Goal: Information Seeking & Learning: Learn about a topic

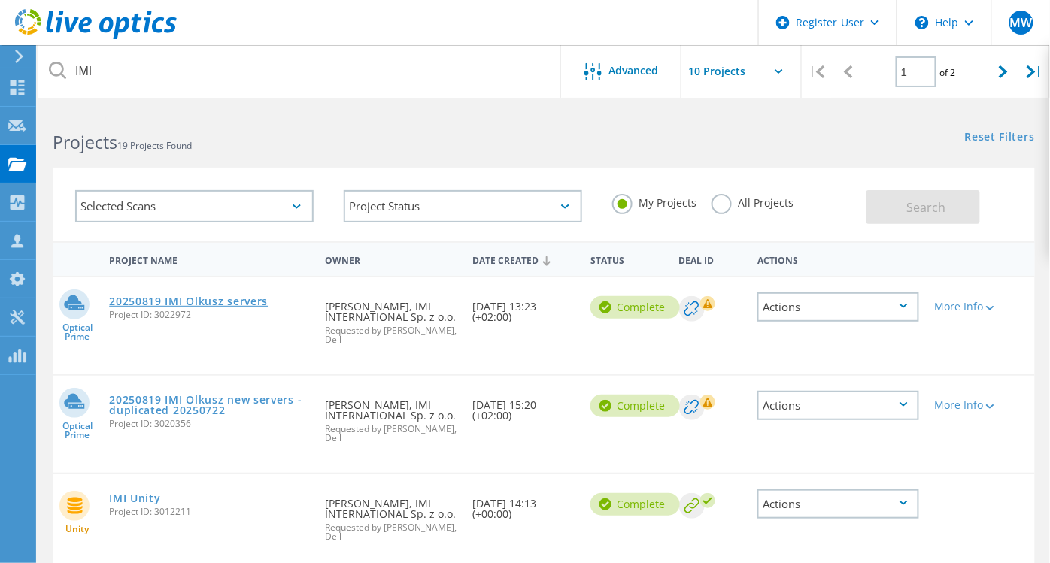
click at [214, 302] on link "20250819 IMI Olkusz servers" at bounding box center [188, 301] width 159 height 11
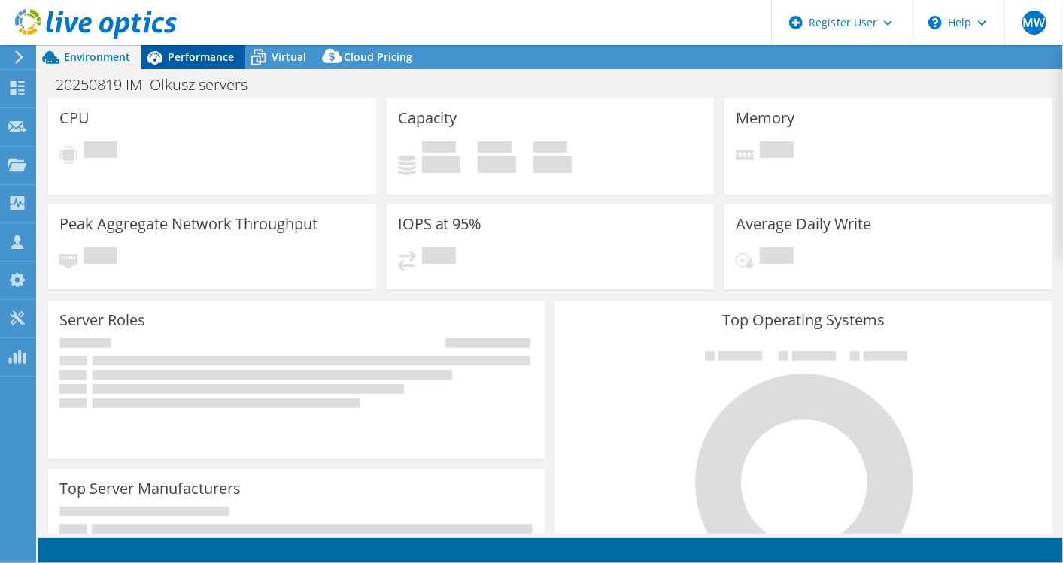
select select "USD"
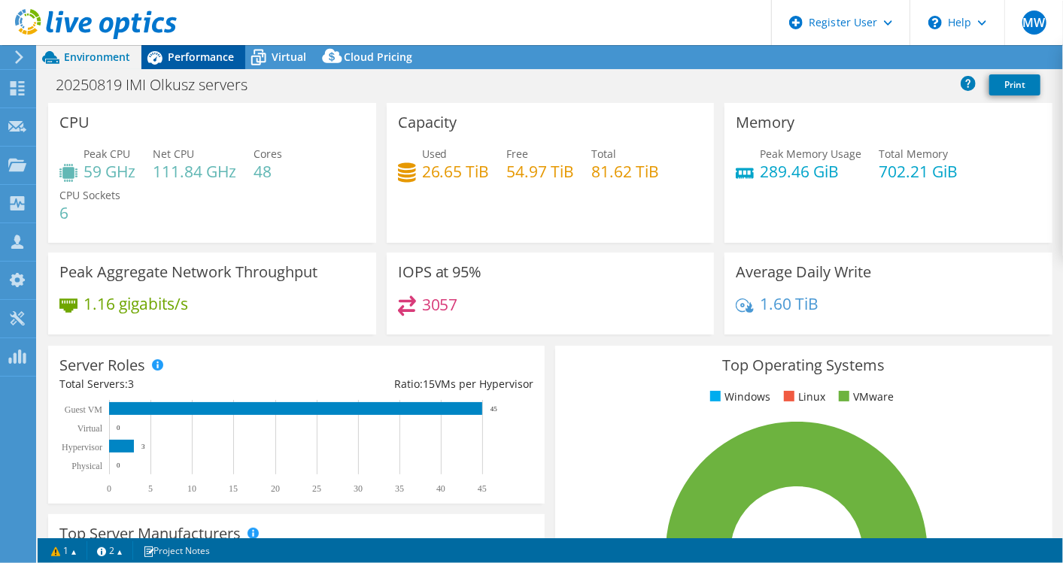
click at [178, 50] on span "Performance" at bounding box center [201, 57] width 66 height 14
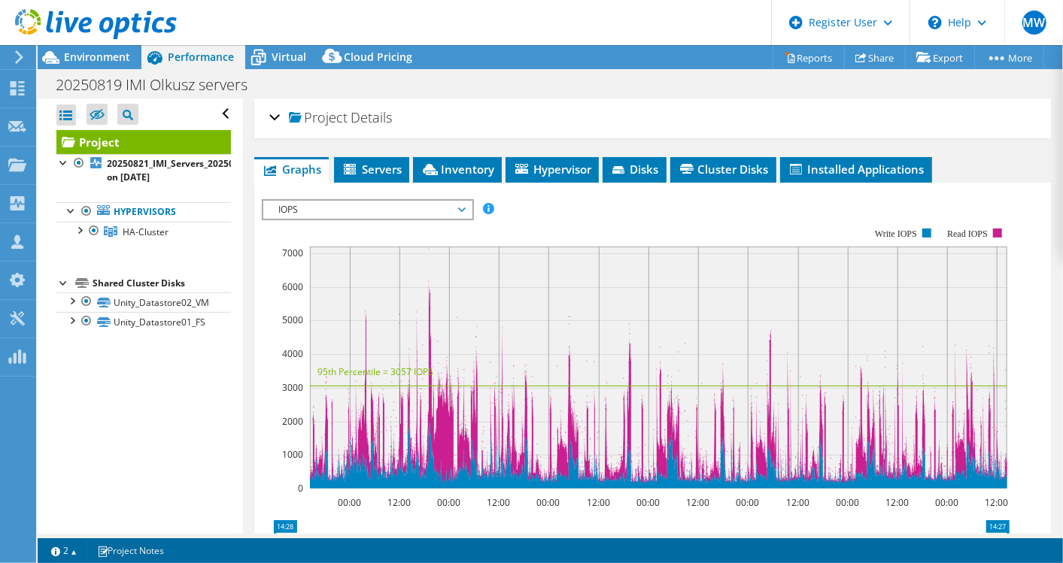
click at [301, 204] on span "IOPS" at bounding box center [367, 210] width 193 height 18
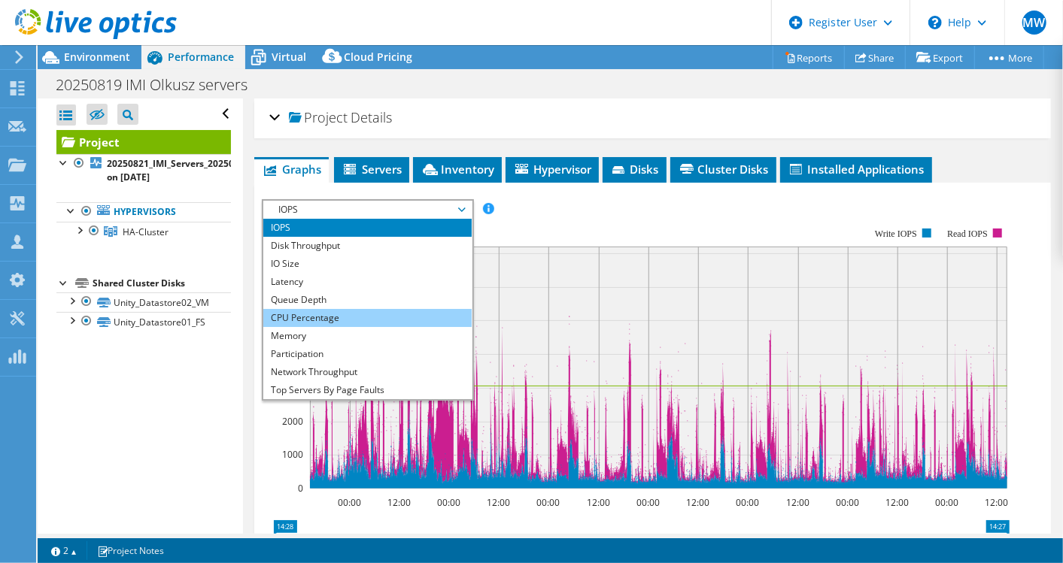
click at [312, 317] on li "CPU Percentage" at bounding box center [367, 318] width 208 height 18
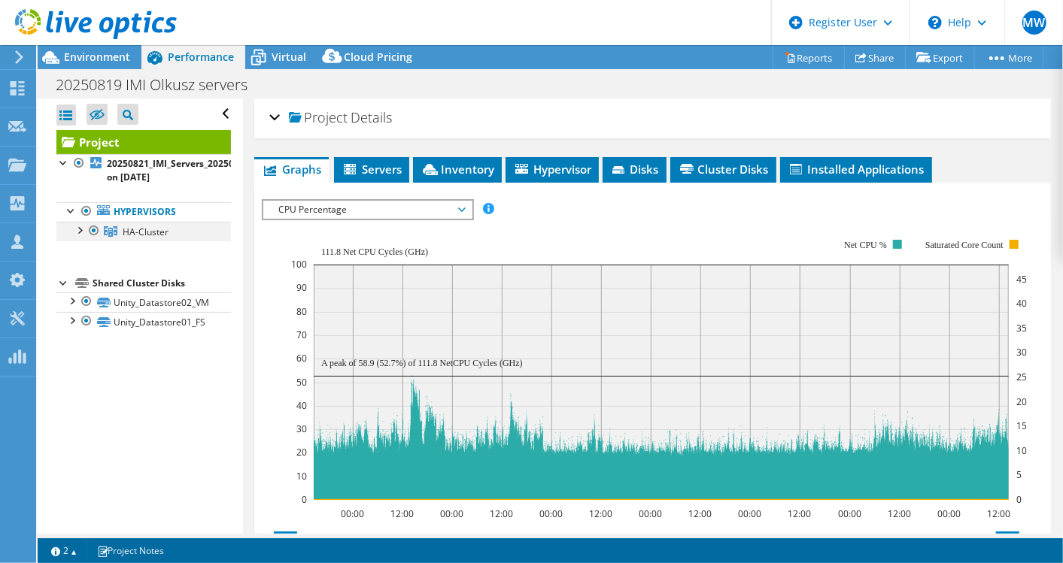
click at [80, 229] on div at bounding box center [78, 229] width 15 height 15
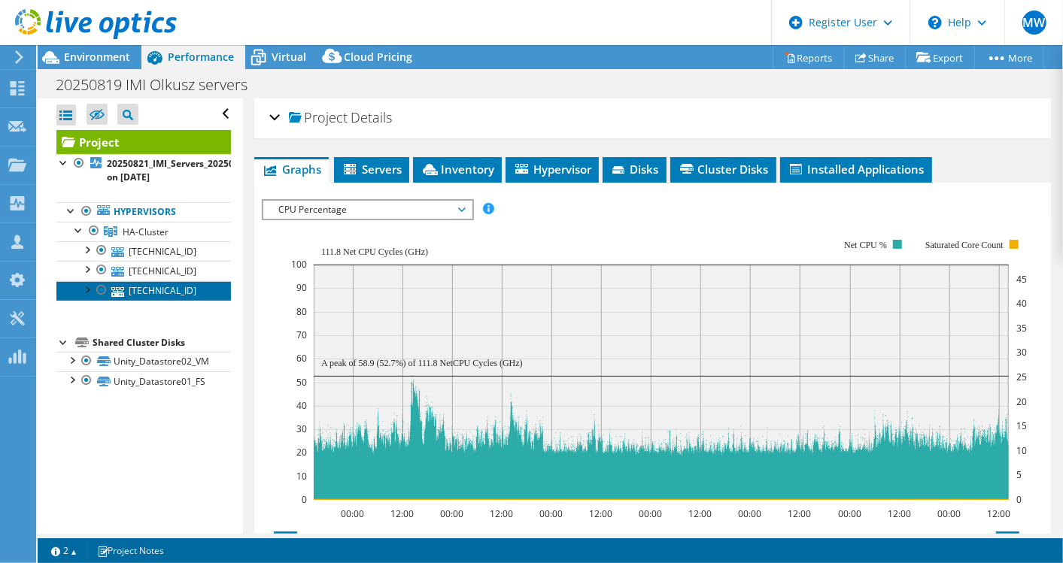
click at [187, 294] on link "[TECHNICAL_ID]" at bounding box center [143, 291] width 174 height 20
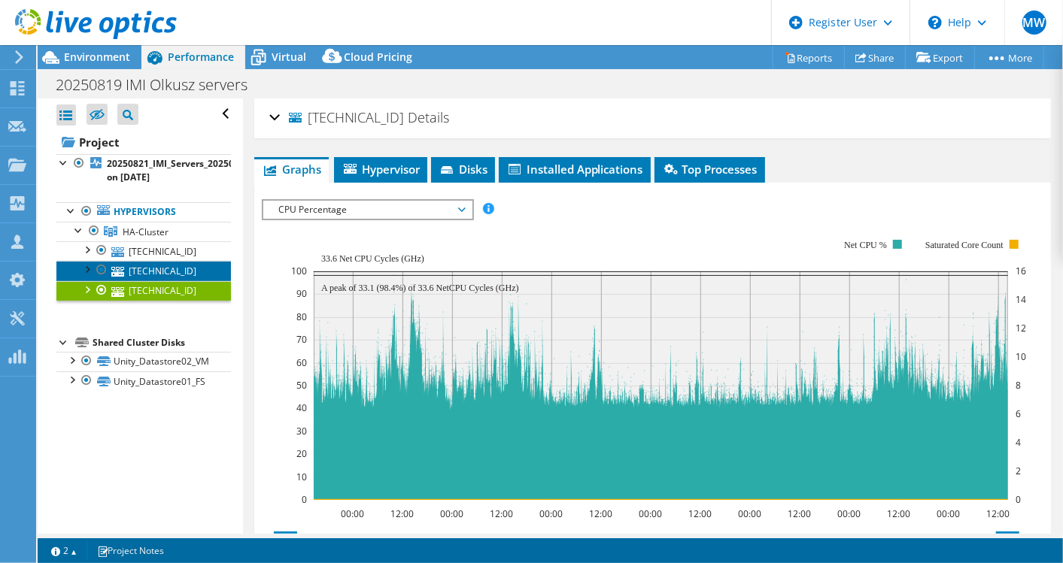
click at [179, 267] on link "[TECHNICAL_ID]" at bounding box center [143, 271] width 174 height 20
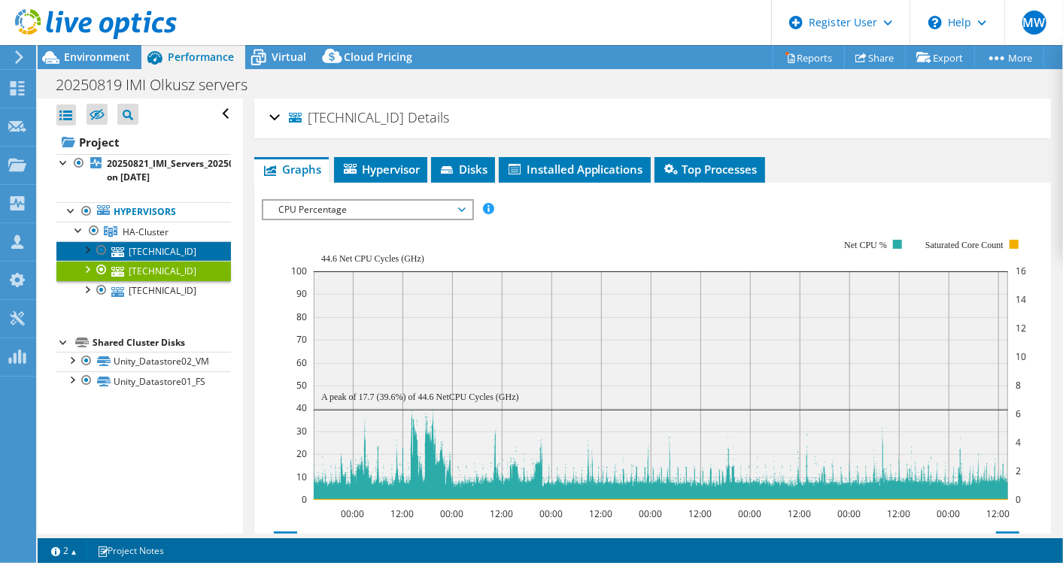
click at [202, 248] on link "[TECHNICAL_ID]" at bounding box center [143, 251] width 174 height 20
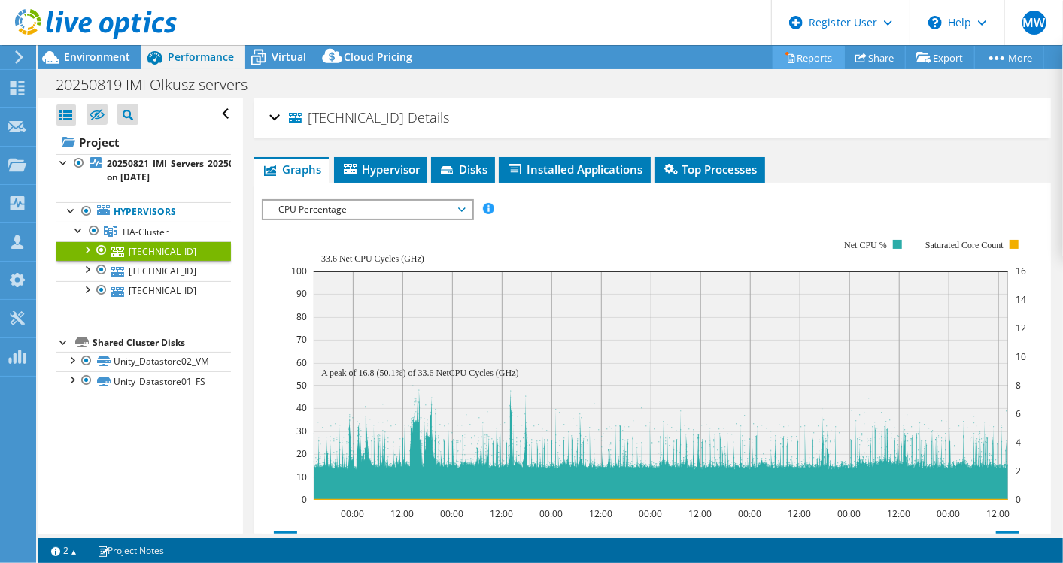
click at [821, 56] on link "Reports" at bounding box center [808, 57] width 72 height 23
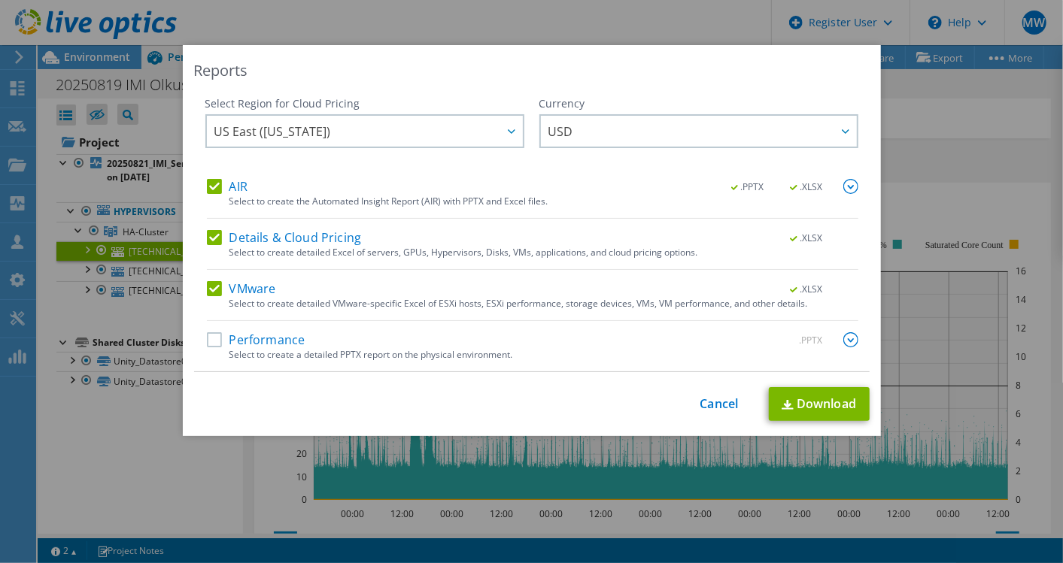
click at [207, 189] on label "AIR" at bounding box center [227, 186] width 41 height 15
click at [0, 0] on input "AIR" at bounding box center [0, 0] width 0 height 0
click at [207, 246] on div "Details & Cloud Pricing .XLSX" at bounding box center [532, 238] width 651 height 17
click at [194, 243] on div "Select Region for Cloud Pricing Asia Pacific ([GEOGRAPHIC_DATA]) [GEOGRAPHIC_DA…" at bounding box center [531, 234] width 675 height 276
click at [212, 234] on label "Details & Cloud Pricing" at bounding box center [284, 237] width 155 height 15
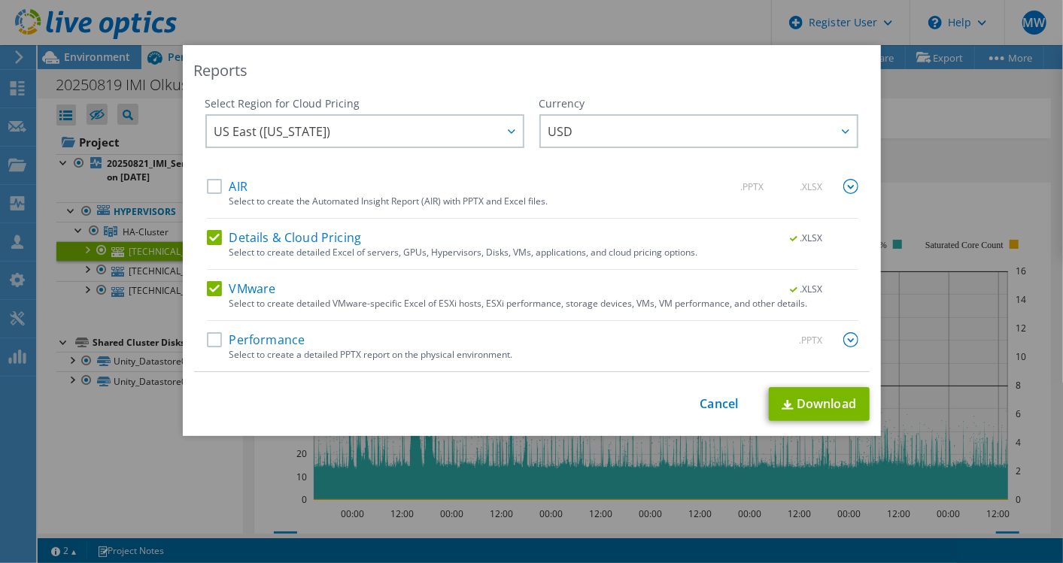
click at [0, 0] on input "Details & Cloud Pricing" at bounding box center [0, 0] width 0 height 0
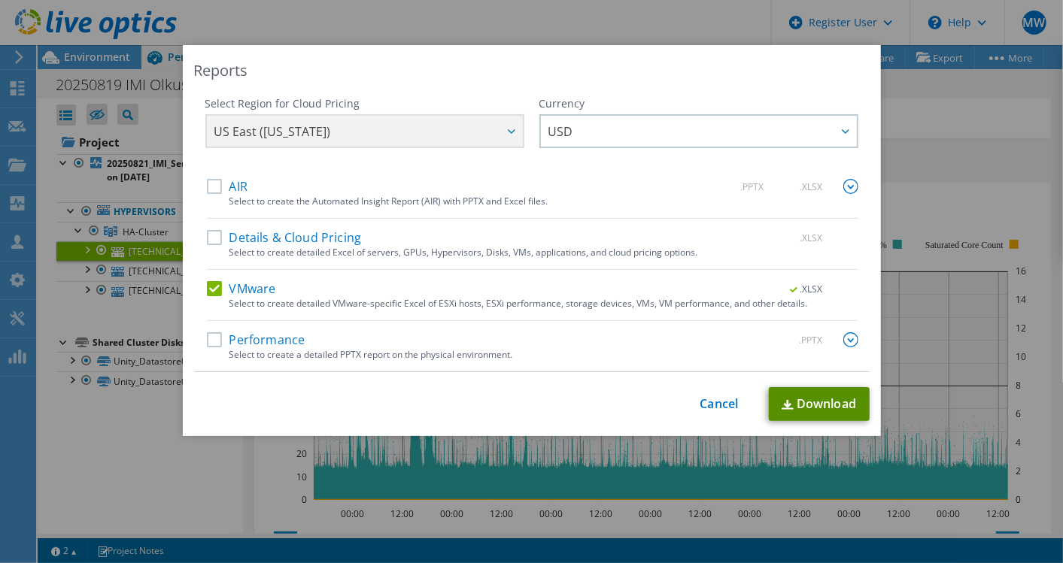
click at [803, 412] on link "Download" at bounding box center [819, 404] width 101 height 34
click at [713, 408] on link "Cancel" at bounding box center [719, 404] width 38 height 14
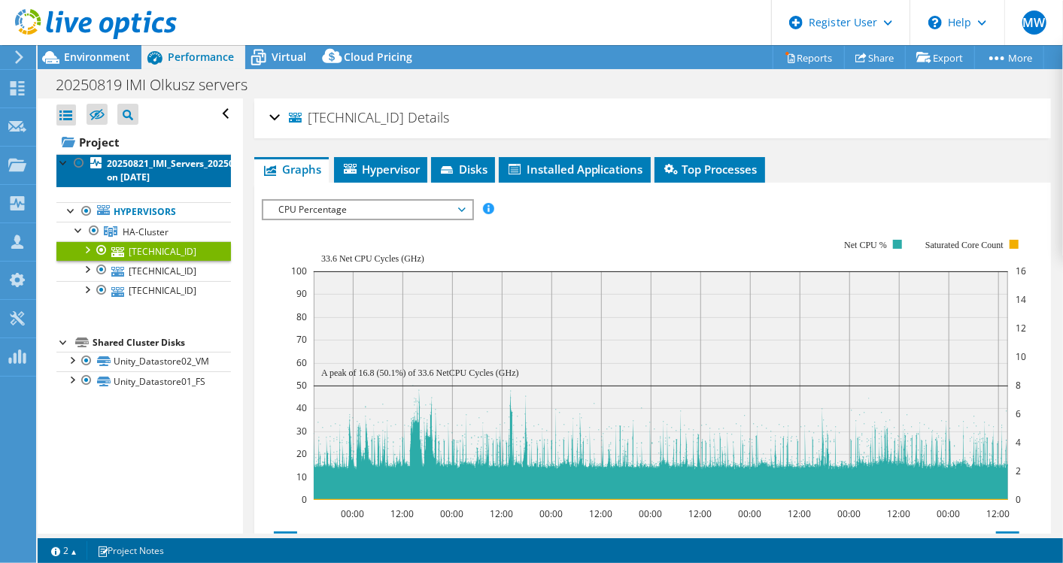
click at [154, 183] on link "20250821_IMI_Servers_20250819 on [DATE]" at bounding box center [143, 170] width 174 height 33
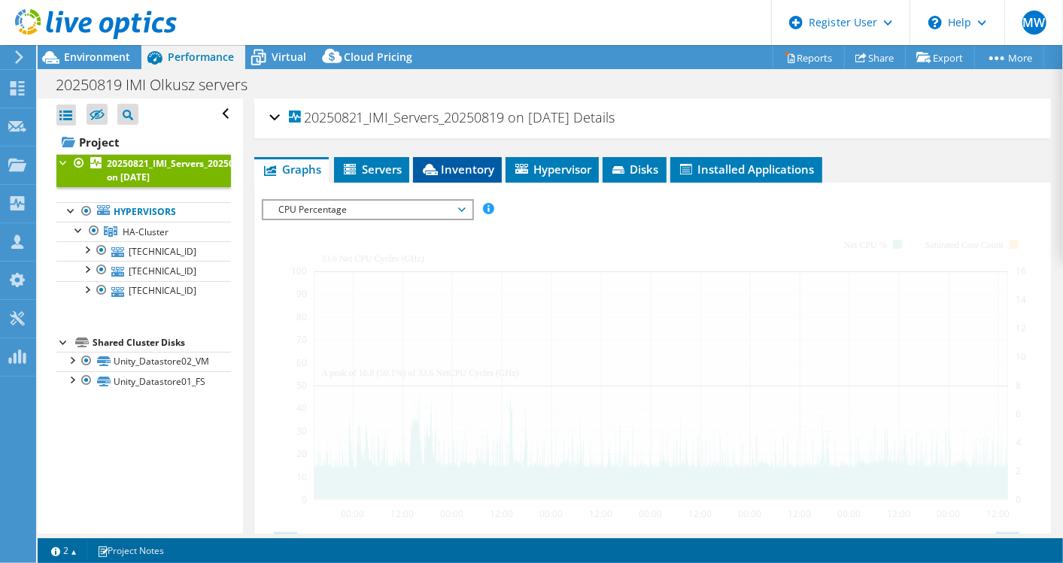
click at [443, 162] on span "Inventory" at bounding box center [457, 169] width 74 height 15
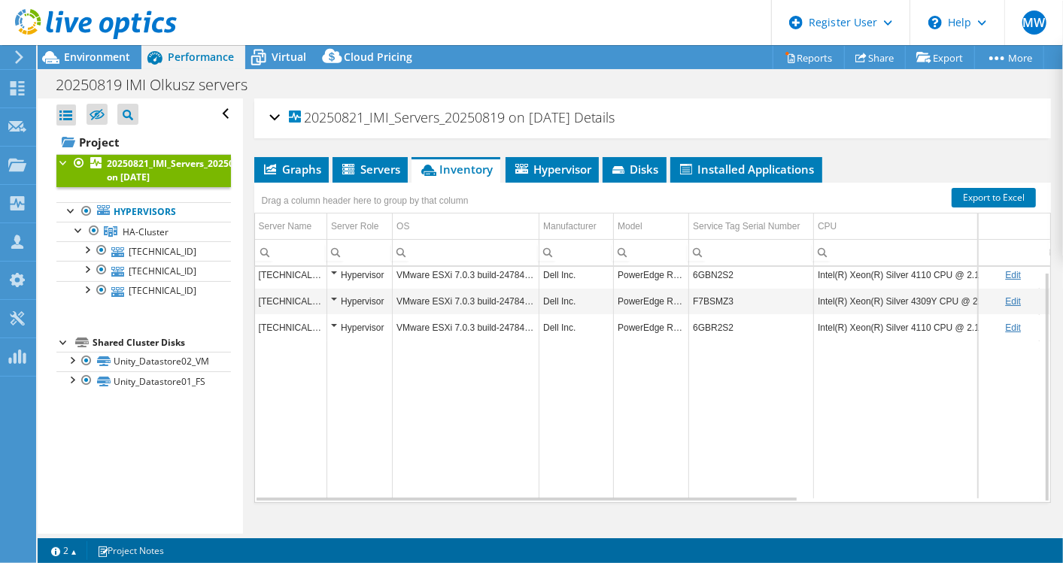
scroll to position [5, 0]
click at [83, 79] on h1 "20250819 IMI Olkusz servers" at bounding box center [160, 85] width 222 height 17
click at [86, 58] on span "Environment" at bounding box center [97, 57] width 66 height 14
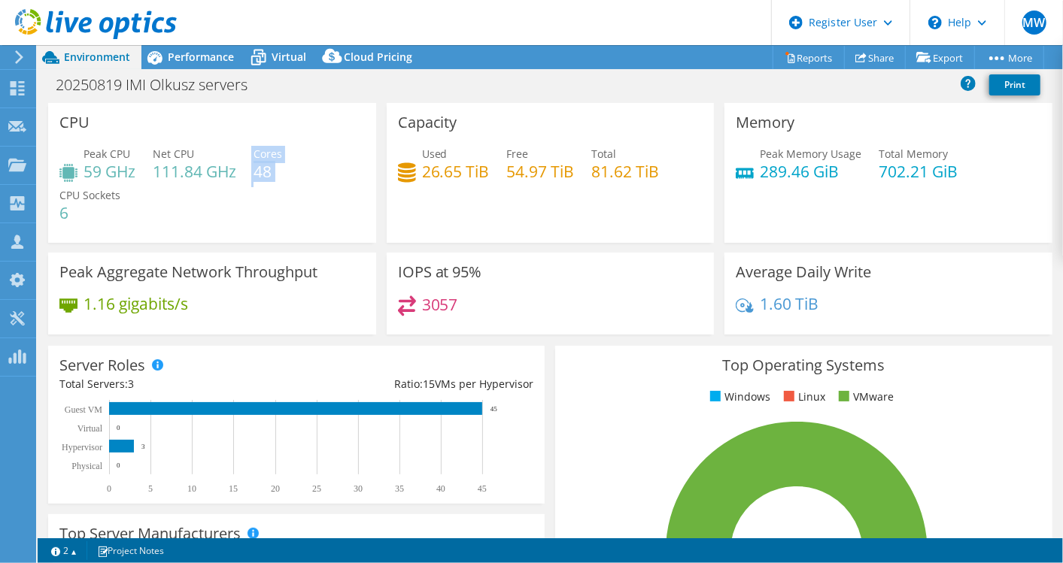
drag, startPoint x: 253, startPoint y: 169, endPoint x: 290, endPoint y: 165, distance: 37.0
click at [290, 165] on div "Peak CPU 59 GHz Net CPU 111.84 GHz Cores 48 CPU Sockets 6" at bounding box center [211, 191] width 305 height 90
drag, startPoint x: 290, startPoint y: 165, endPoint x: 186, endPoint y: 66, distance: 143.6
click at [186, 66] on div "Performance" at bounding box center [193, 57] width 104 height 24
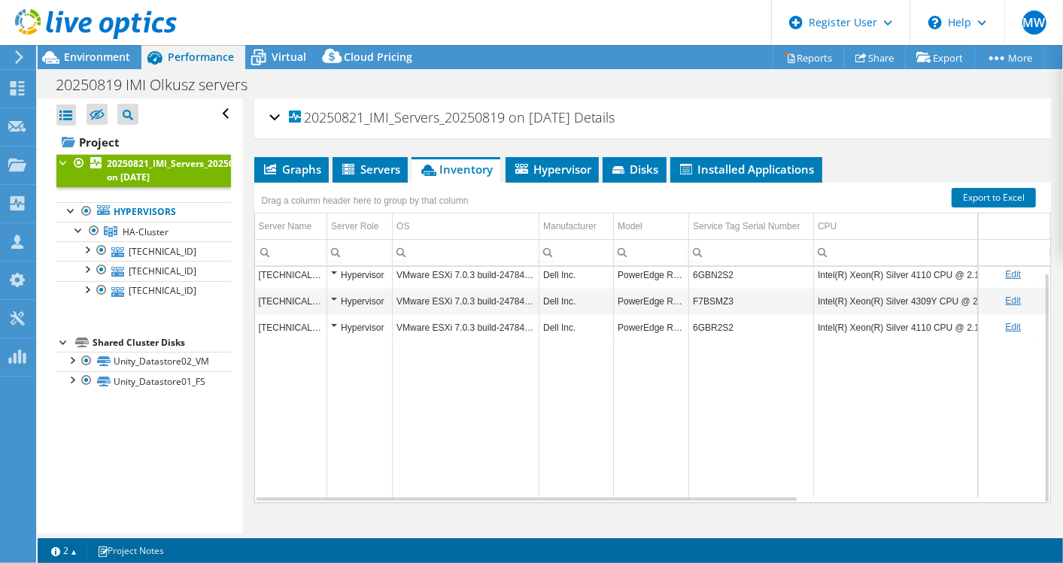
click at [732, 491] on td "Data grid" at bounding box center [751, 420] width 125 height 158
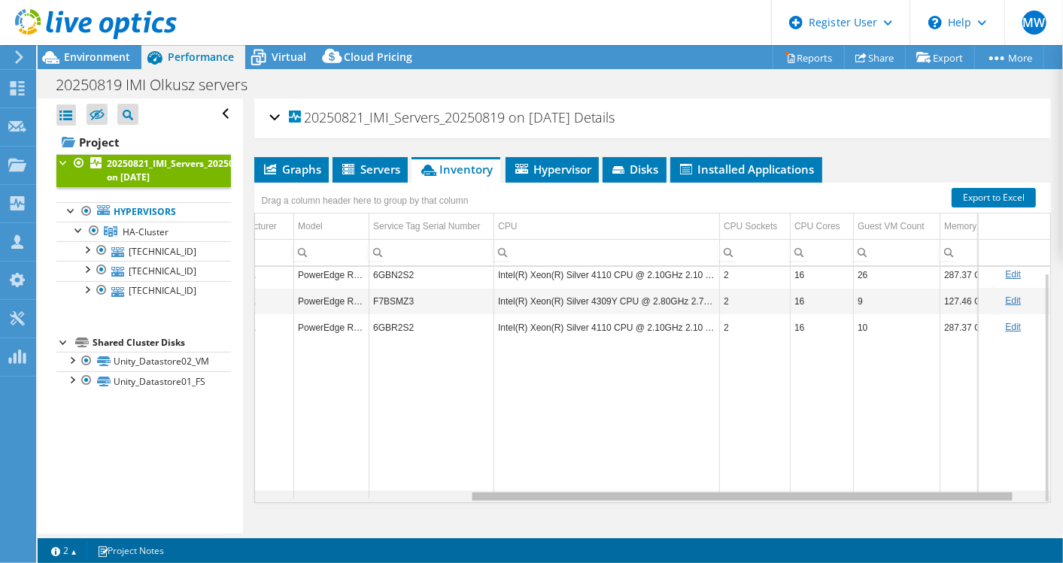
scroll to position [0, 320]
drag, startPoint x: 717, startPoint y: 495, endPoint x: 953, endPoint y: 476, distance: 236.9
click at [953, 476] on body "MW Dell User [PERSON_NAME] [PERSON_NAME][EMAIL_ADDRESS][DOMAIN_NAME] Dell My Pr…" at bounding box center [531, 281] width 1063 height 563
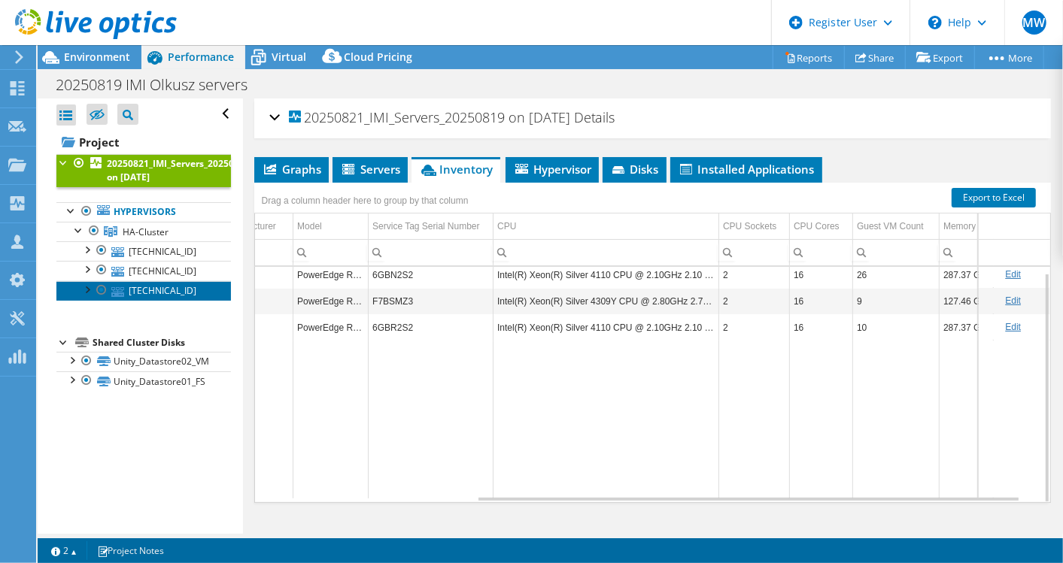
click at [185, 295] on link "[TECHNICAL_ID]" at bounding box center [143, 291] width 174 height 20
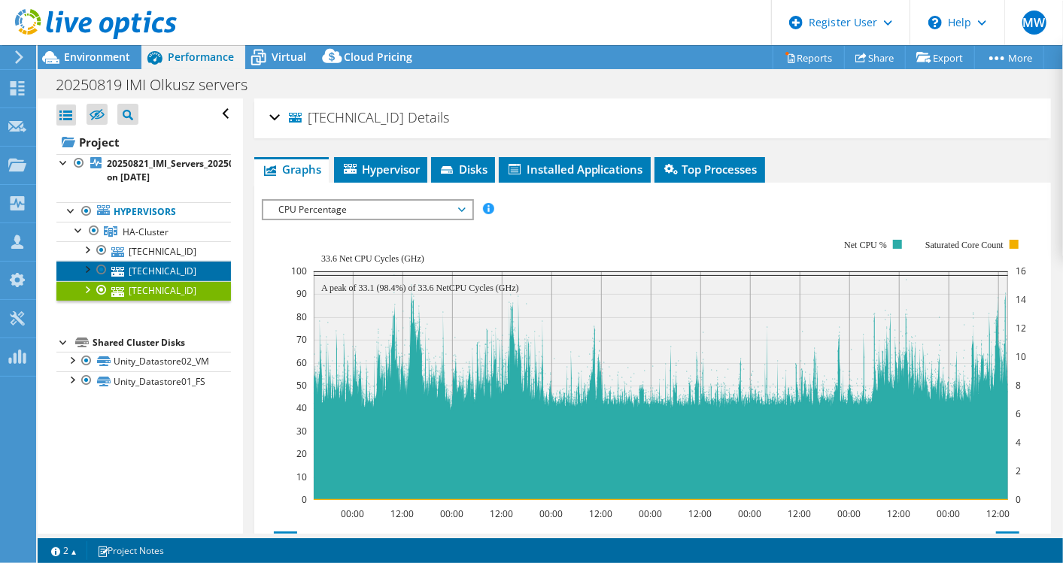
click at [117, 262] on link "[TECHNICAL_ID]" at bounding box center [143, 271] width 174 height 20
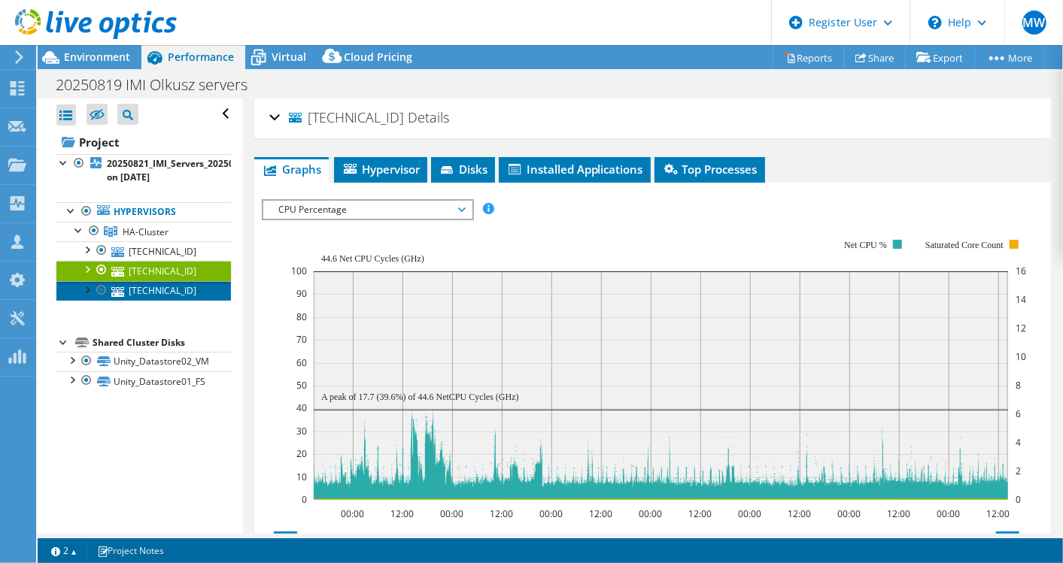
click at [172, 291] on link "[TECHNICAL_ID]" at bounding box center [143, 291] width 174 height 20
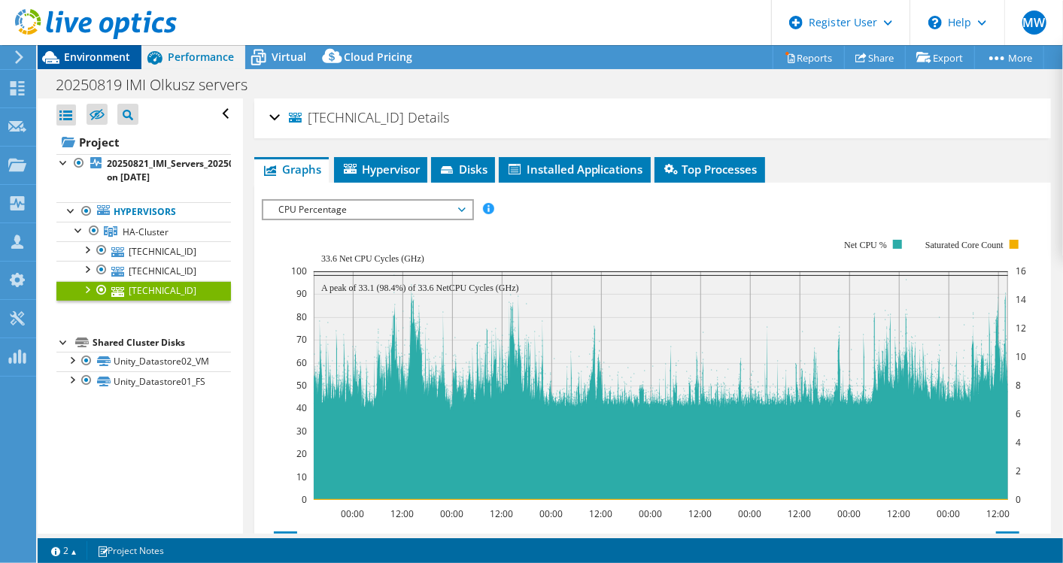
click at [87, 50] on span "Environment" at bounding box center [97, 57] width 66 height 14
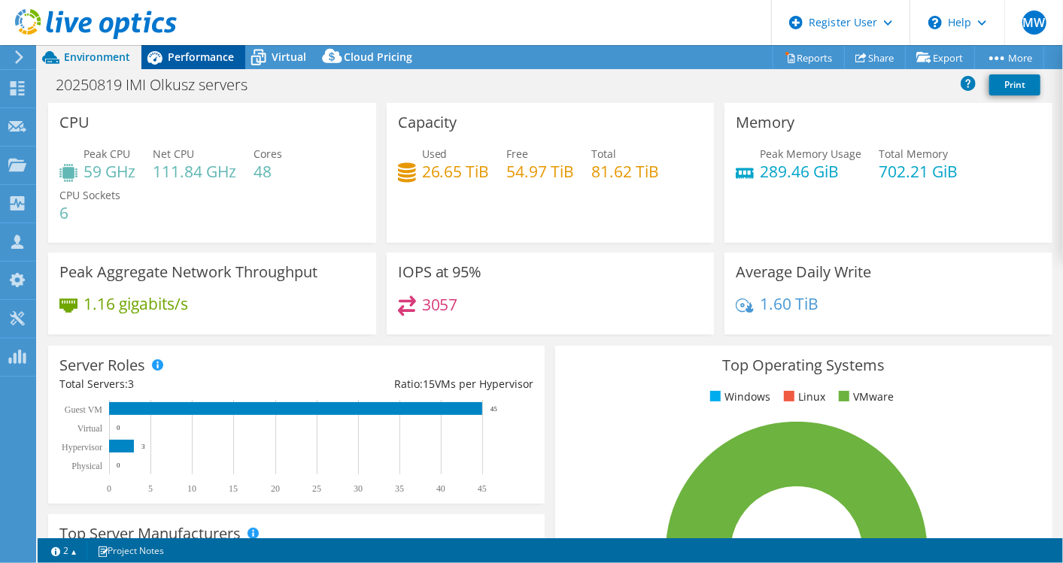
click at [186, 62] on span "Performance" at bounding box center [201, 57] width 66 height 14
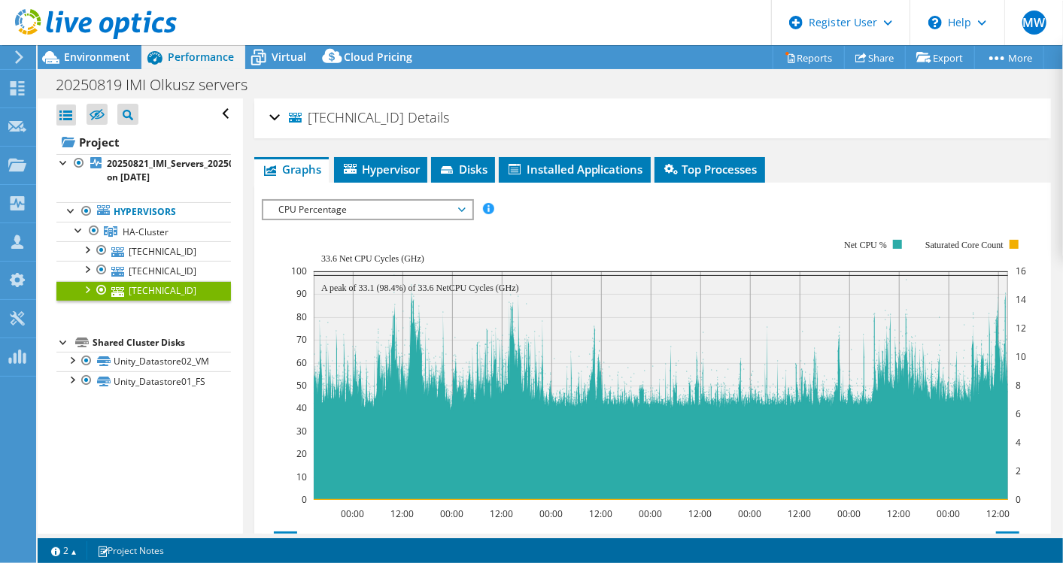
click at [368, 220] on rect at bounding box center [658, 370] width 736 height 301
click at [356, 212] on span "CPU Percentage" at bounding box center [367, 210] width 193 height 18
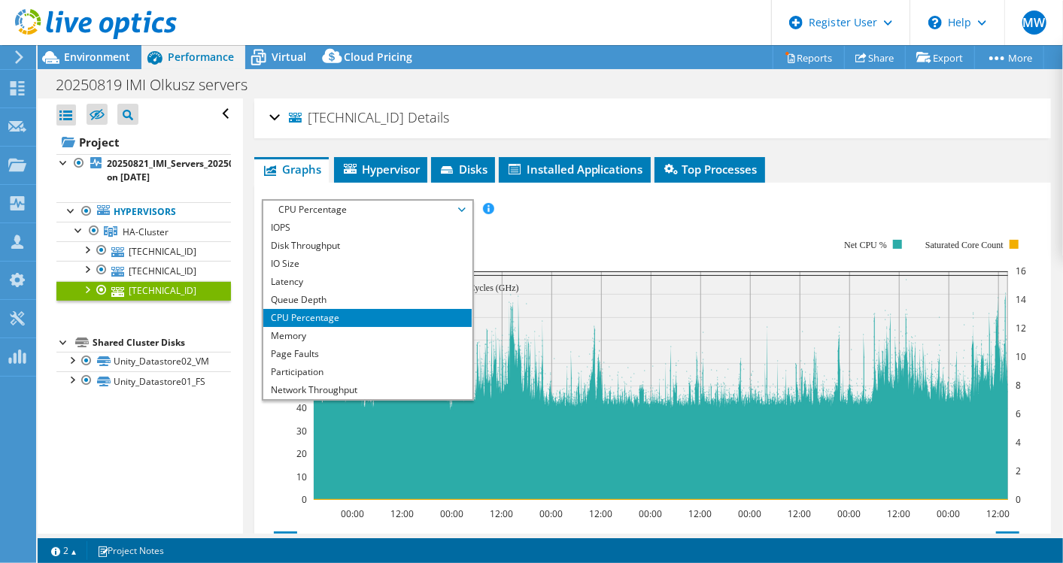
click at [301, 320] on li "CPU Percentage" at bounding box center [367, 318] width 208 height 18
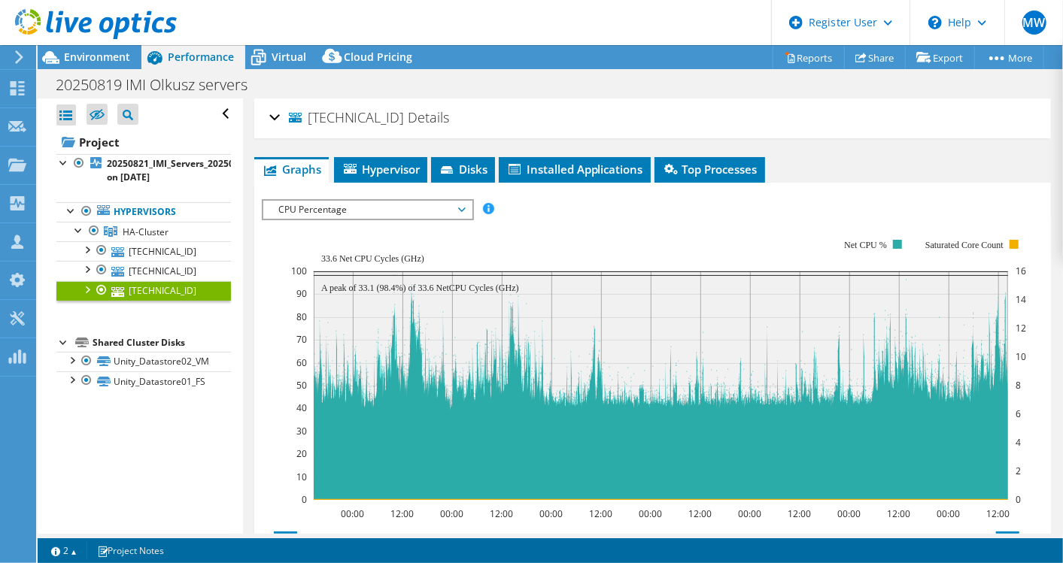
click at [317, 205] on span "CPU Percentage" at bounding box center [367, 210] width 193 height 18
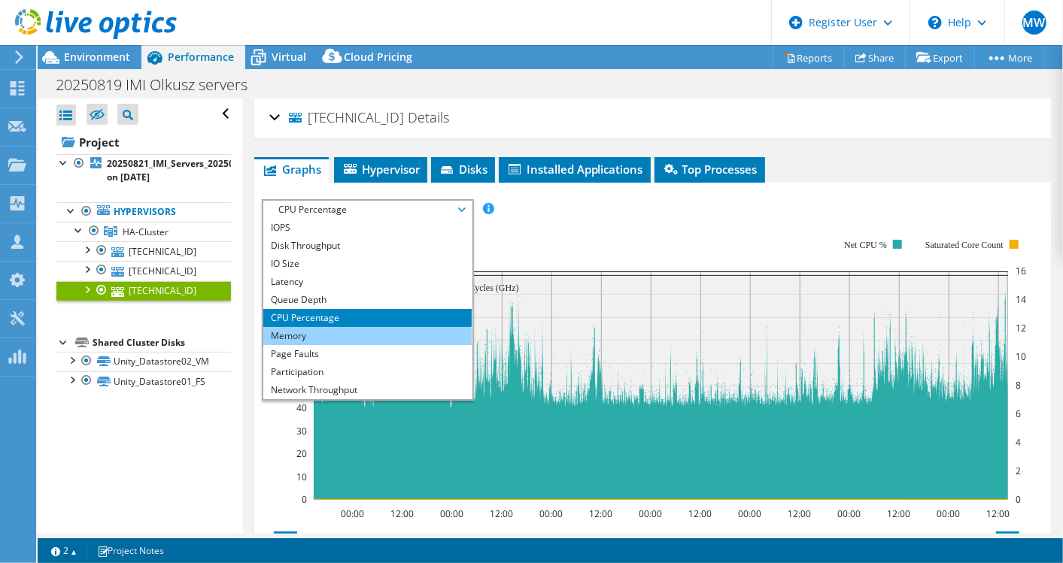
click at [287, 329] on li "Memory" at bounding box center [367, 336] width 208 height 18
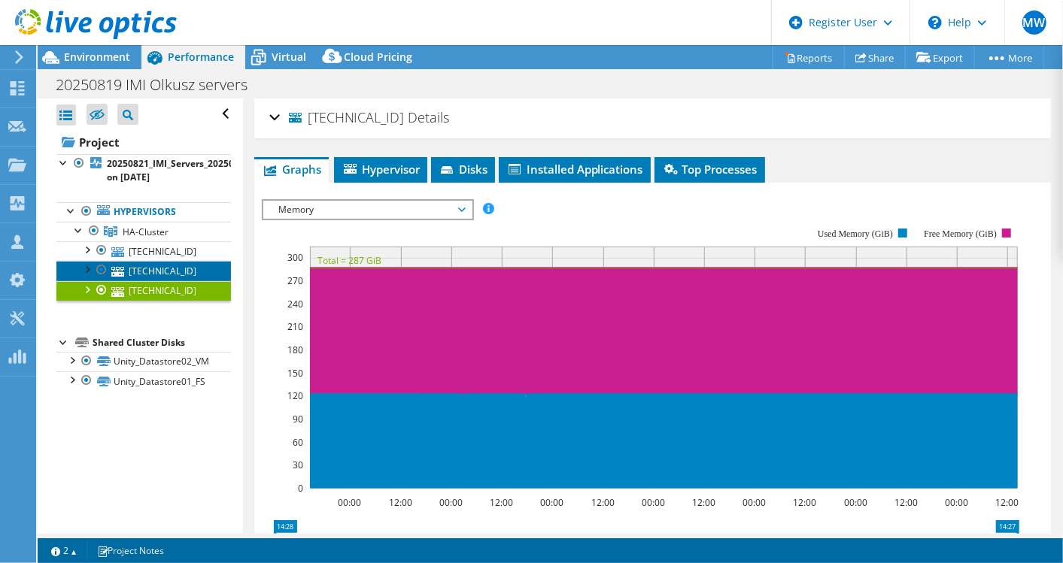
click at [124, 261] on link "[TECHNICAL_ID]" at bounding box center [143, 271] width 174 height 20
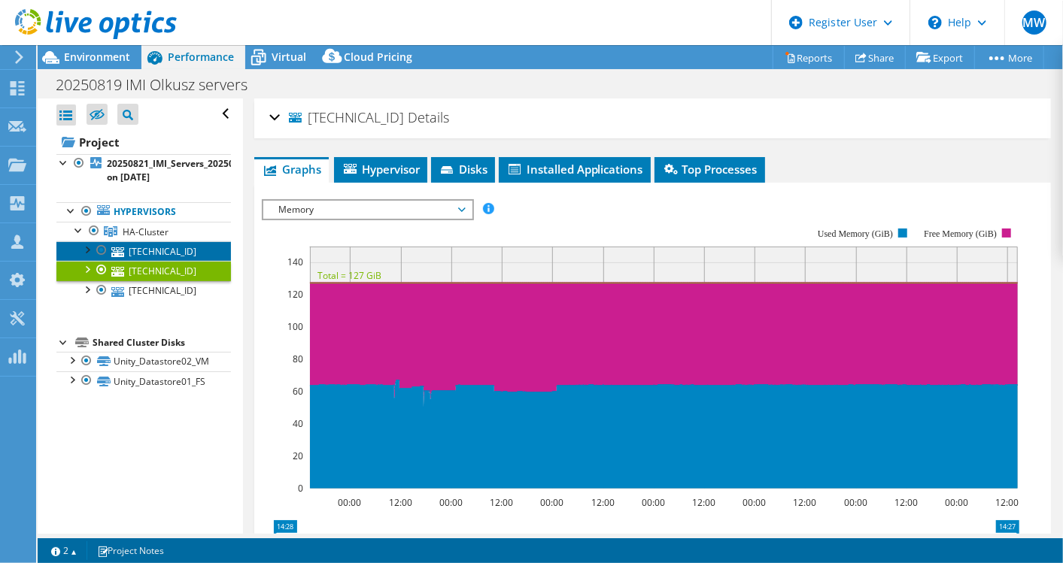
click at [207, 245] on link "[TECHNICAL_ID]" at bounding box center [143, 251] width 174 height 20
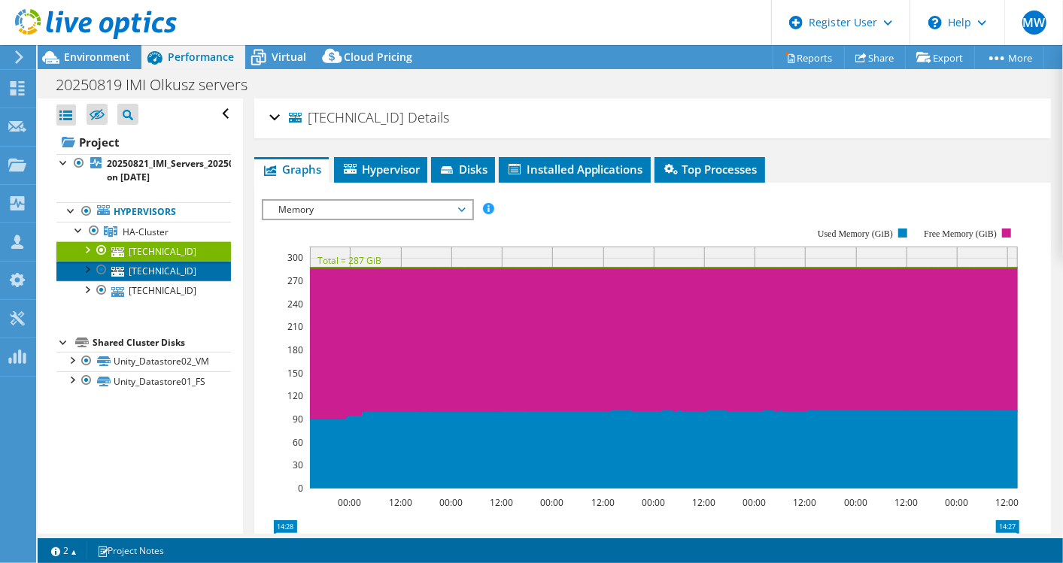
click at [158, 265] on link "[TECHNICAL_ID]" at bounding box center [143, 271] width 174 height 20
